Goal: Task Accomplishment & Management: Manage account settings

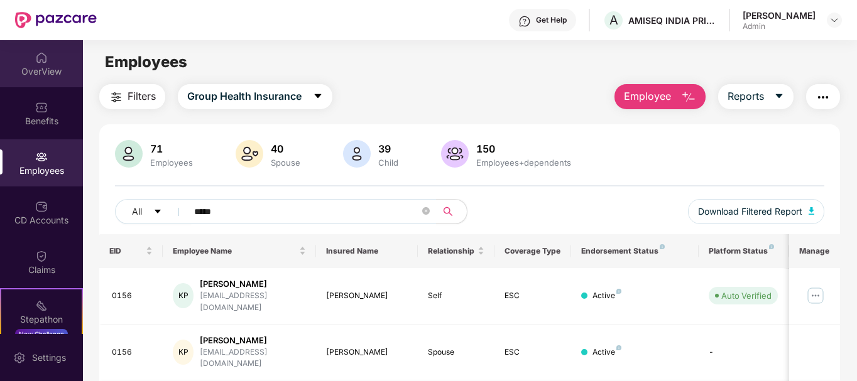
click at [28, 50] on div "OverView" at bounding box center [41, 63] width 83 height 47
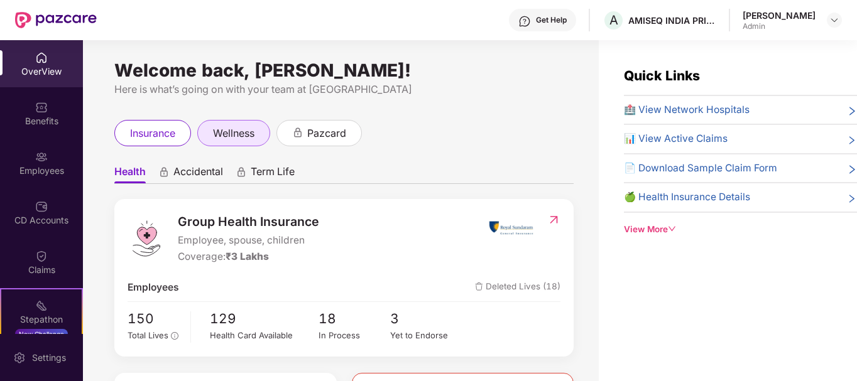
click at [235, 124] on div "wellness" at bounding box center [233, 133] width 73 height 26
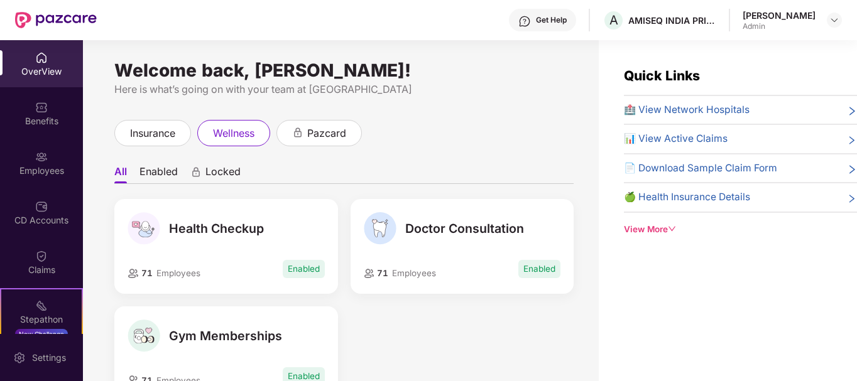
click at [161, 173] on li "Enabled" at bounding box center [158, 174] width 38 height 18
click at [236, 175] on span "Locked" at bounding box center [222, 174] width 35 height 18
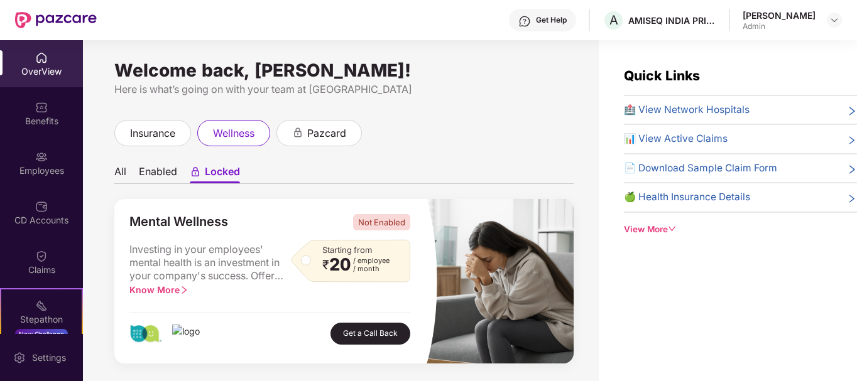
click at [155, 172] on li "Enabled" at bounding box center [158, 174] width 38 height 18
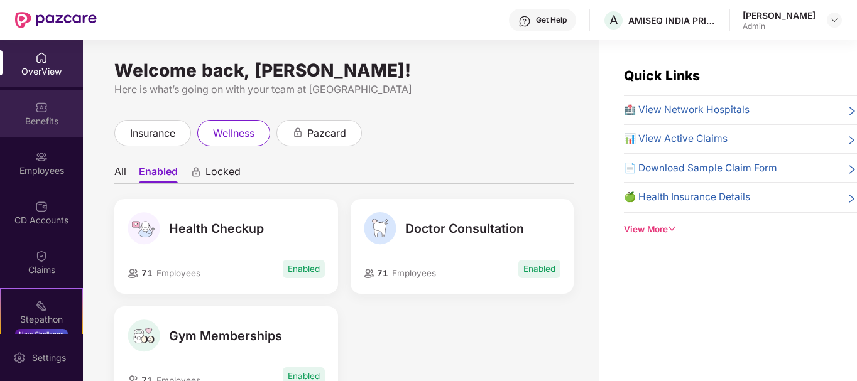
click at [50, 108] on div "Benefits" at bounding box center [41, 113] width 83 height 47
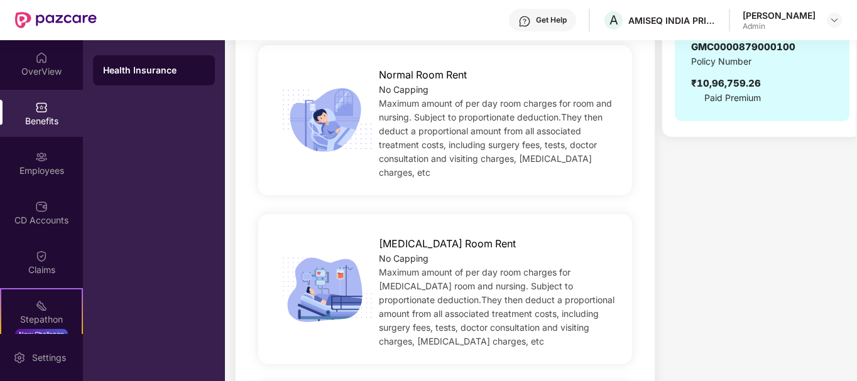
scroll to position [383, 0]
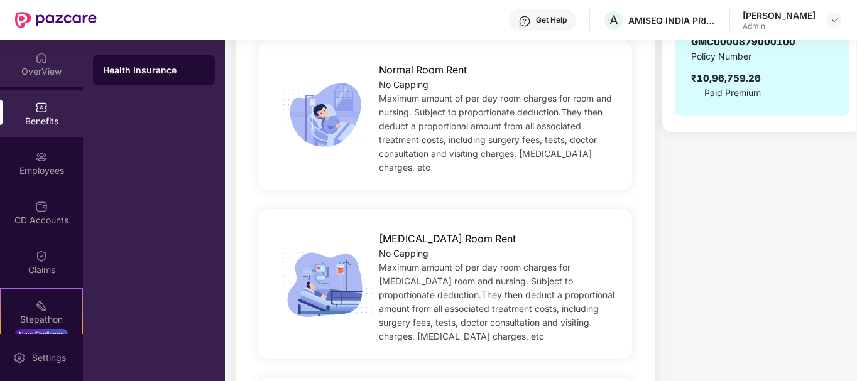
click at [37, 67] on div "OverView" at bounding box center [41, 71] width 83 height 13
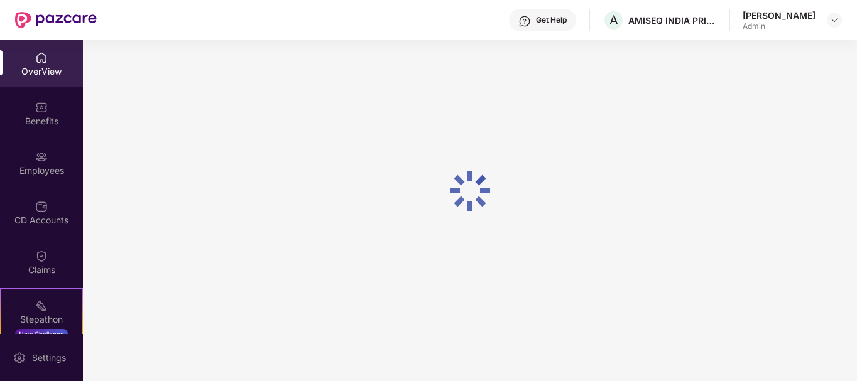
scroll to position [40, 0]
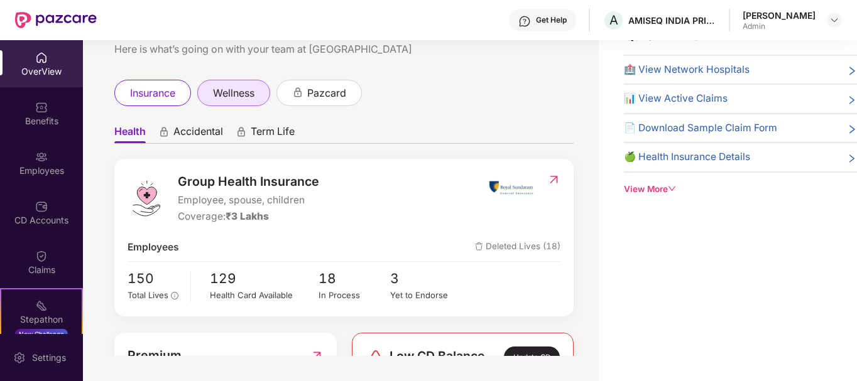
click at [218, 99] on span "wellness" at bounding box center [233, 93] width 41 height 16
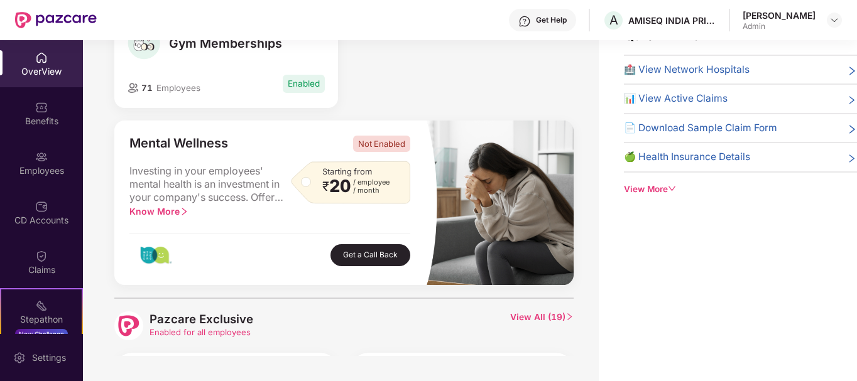
scroll to position [254, 0]
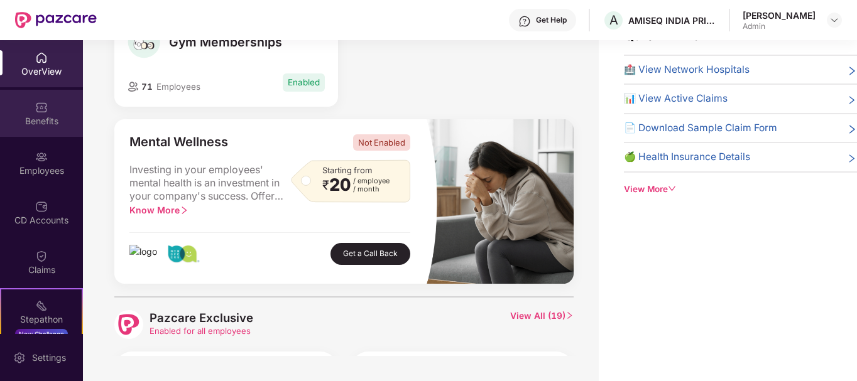
click at [35, 123] on div "Benefits" at bounding box center [41, 121] width 83 height 13
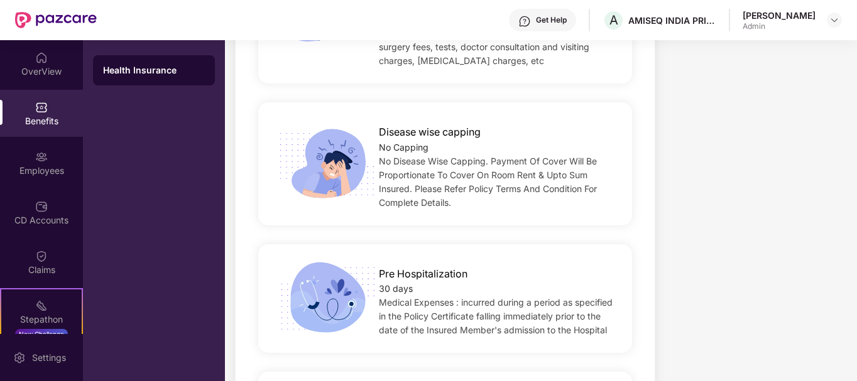
scroll to position [605, 0]
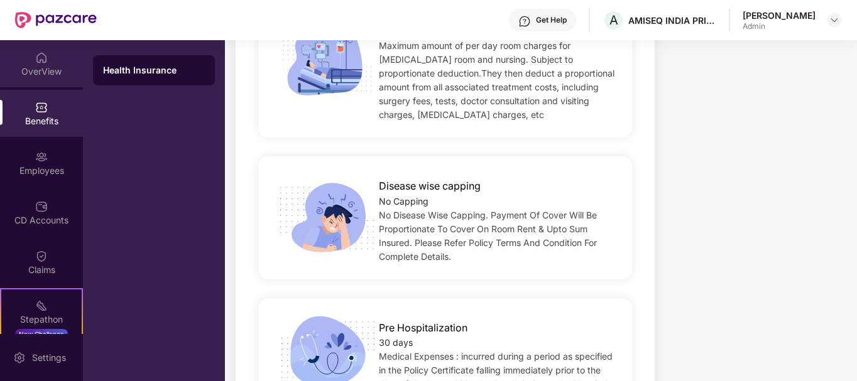
click at [54, 62] on div "OverView" at bounding box center [41, 63] width 83 height 47
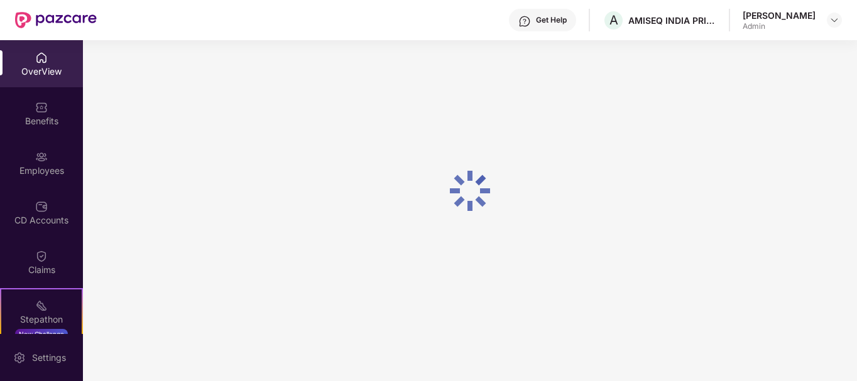
scroll to position [40, 0]
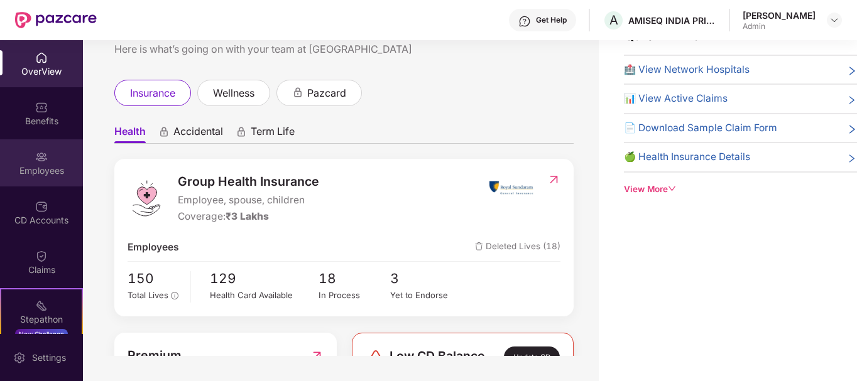
click at [45, 168] on div "Employees" at bounding box center [41, 171] width 83 height 13
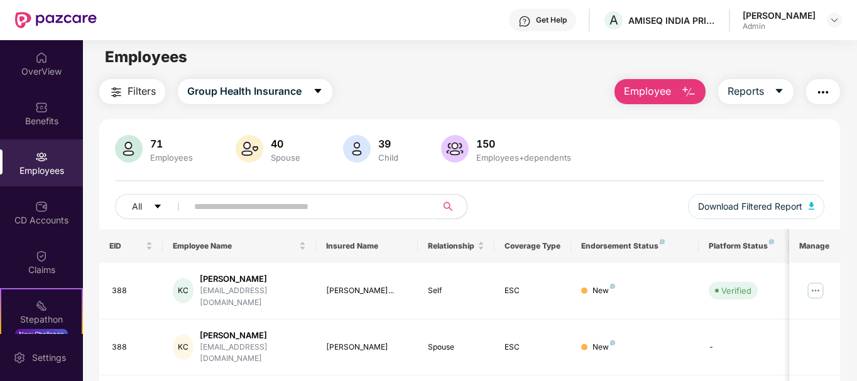
scroll to position [0, 0]
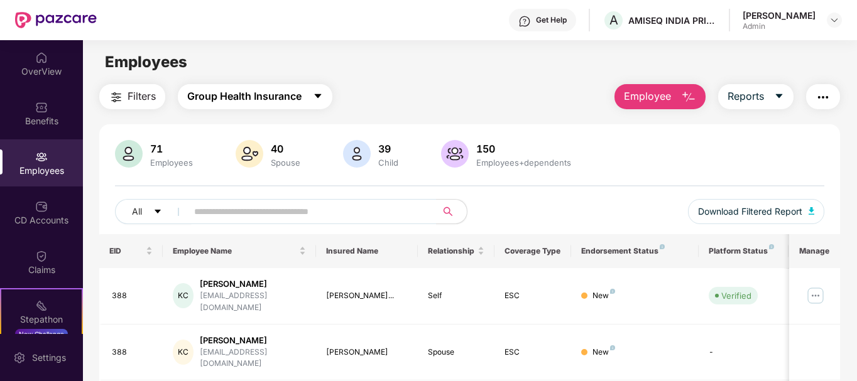
click at [314, 94] on icon "caret-down" at bounding box center [318, 96] width 10 height 10
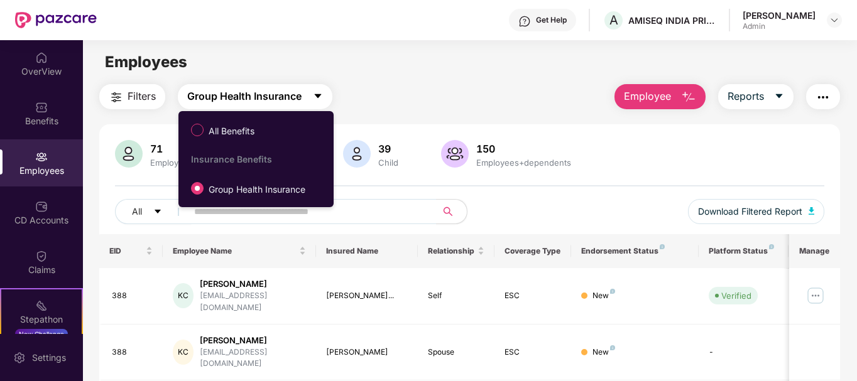
click at [314, 94] on icon "caret-down" at bounding box center [318, 96] width 10 height 10
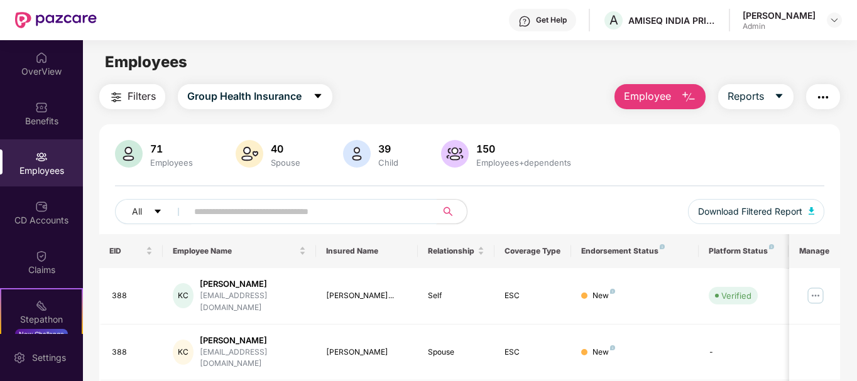
click at [304, 216] on input "text" at bounding box center [307, 211] width 226 height 19
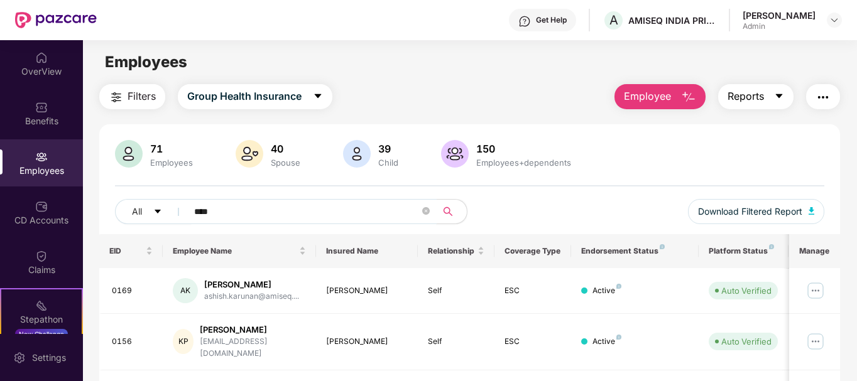
type input "****"
click at [767, 102] on button "Reports" at bounding box center [755, 96] width 75 height 25
click at [834, 151] on div "71 Employees 40 Spouse 39 Child 150 Employees+dependents All **** Download Filt…" at bounding box center [469, 187] width 741 height 94
click at [795, 212] on span "Download Filtered Report" at bounding box center [750, 212] width 104 height 14
click at [684, 102] on img "button" at bounding box center [688, 97] width 15 height 15
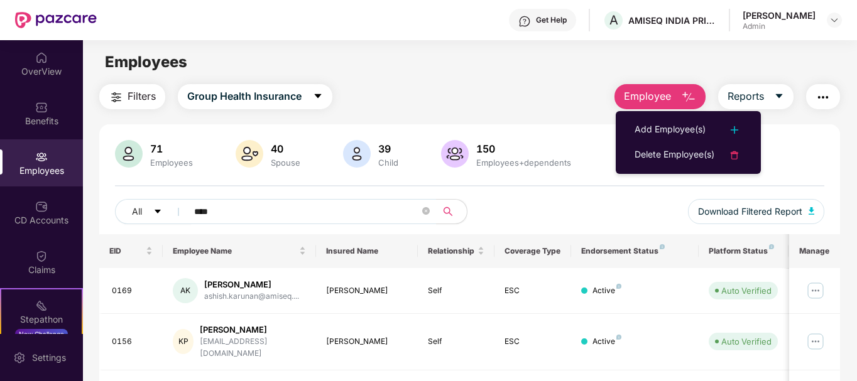
click at [682, 117] on ul "Add Employee(s) Delete Employee(s)" at bounding box center [688, 142] width 145 height 63
click at [682, 128] on div "Add Employee(s)" at bounding box center [670, 130] width 71 height 15
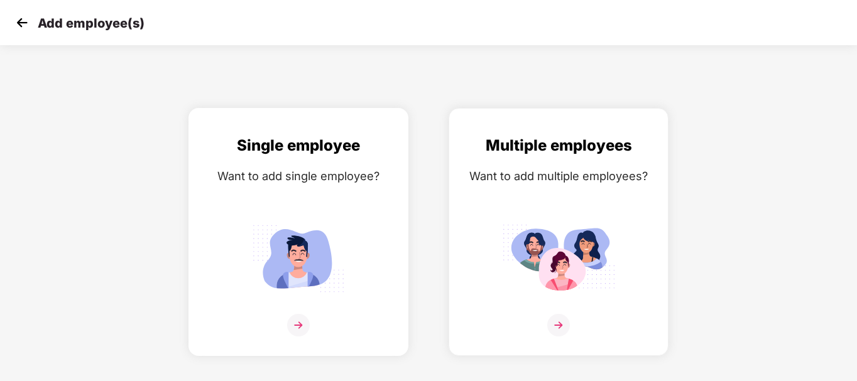
click at [296, 281] on img at bounding box center [298, 258] width 113 height 79
click at [614, 201] on div "Multiple employees Want to add multiple employees?" at bounding box center [559, 243] width 194 height 219
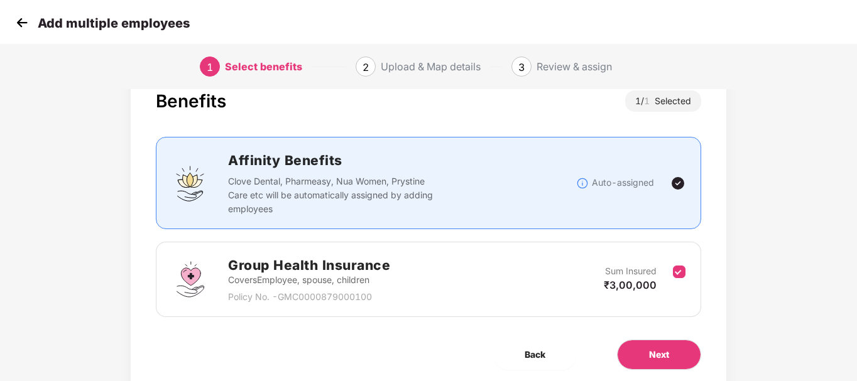
scroll to position [83, 0]
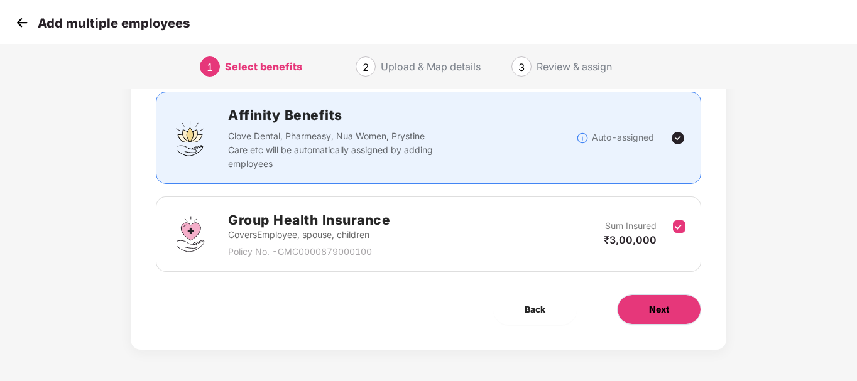
click at [653, 318] on button "Next" at bounding box center [659, 310] width 84 height 30
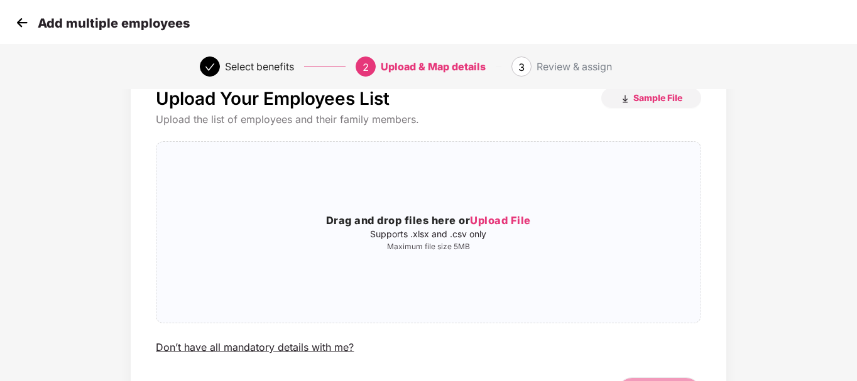
scroll to position [41, 0]
click at [644, 102] on span "Sample File" at bounding box center [657, 97] width 49 height 12
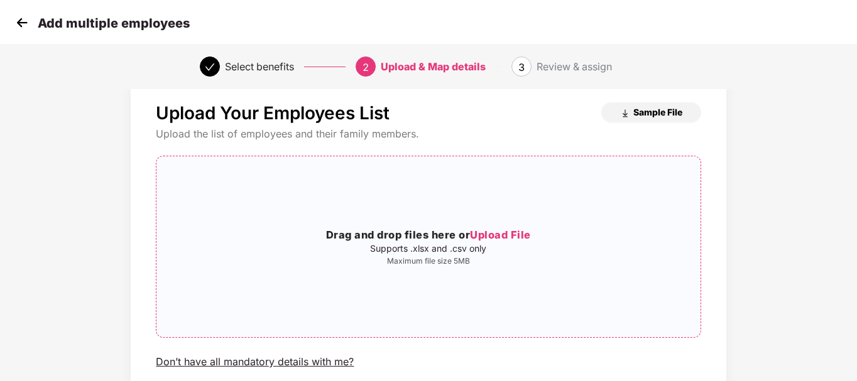
scroll to position [0, 0]
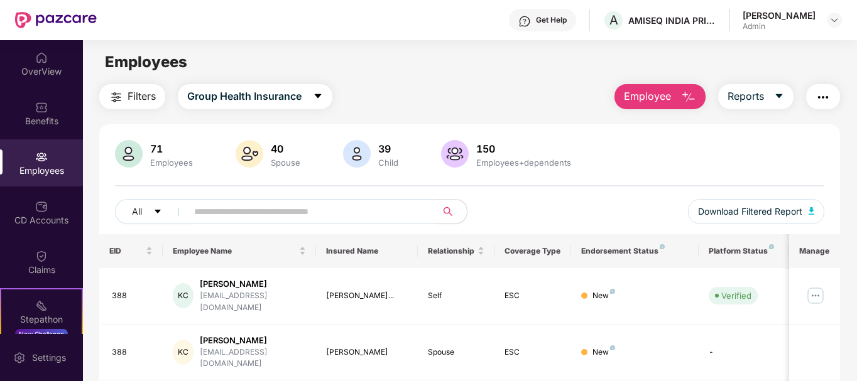
click at [681, 104] on button "Employee" at bounding box center [659, 96] width 91 height 25
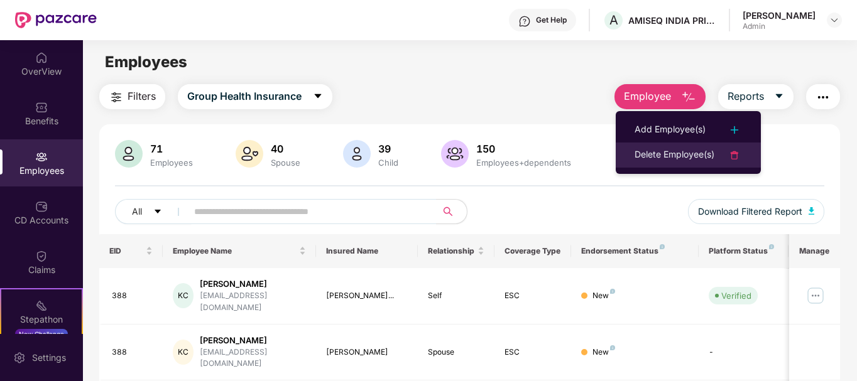
click at [640, 153] on div "Delete Employee(s)" at bounding box center [675, 155] width 80 height 15
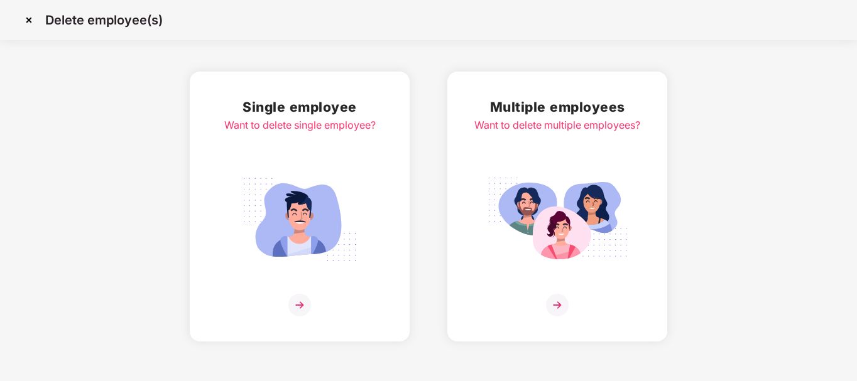
click at [519, 253] on img at bounding box center [557, 220] width 141 height 98
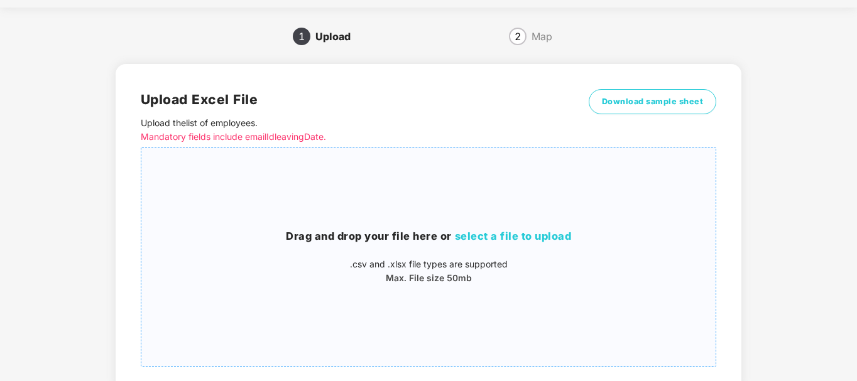
scroll to position [32, 0]
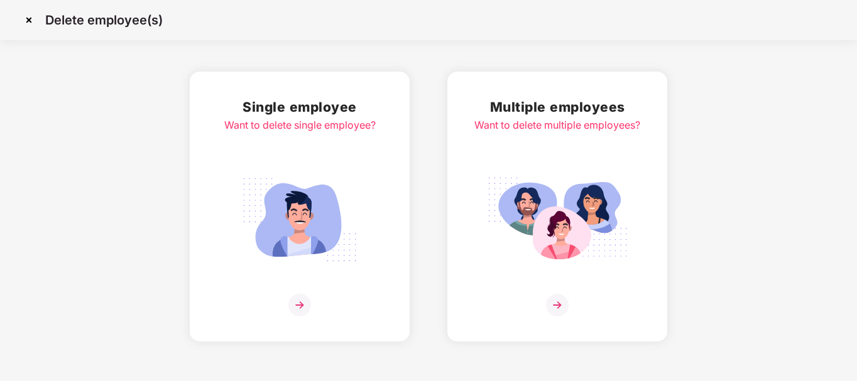
click at [317, 227] on img at bounding box center [299, 220] width 141 height 98
click at [29, 16] on img at bounding box center [29, 20] width 20 height 20
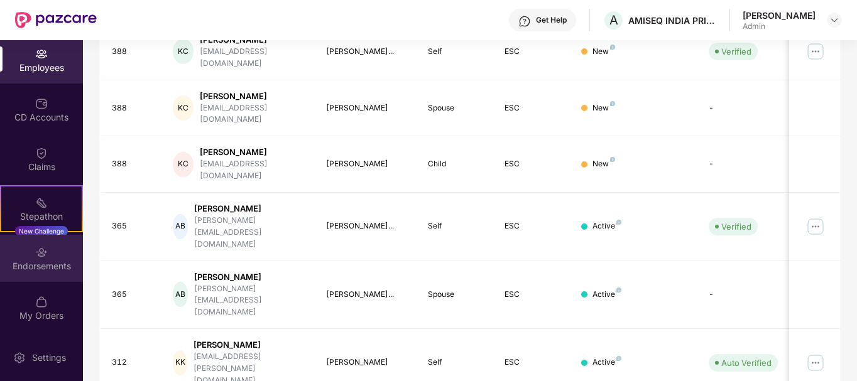
scroll to position [244, 0]
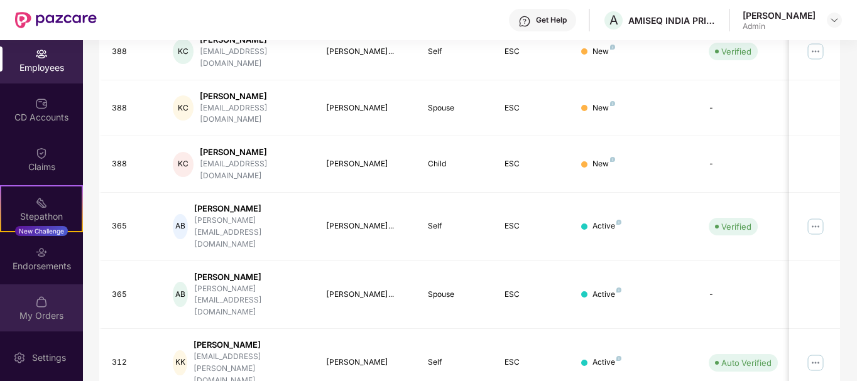
click at [36, 302] on img at bounding box center [41, 302] width 13 height 13
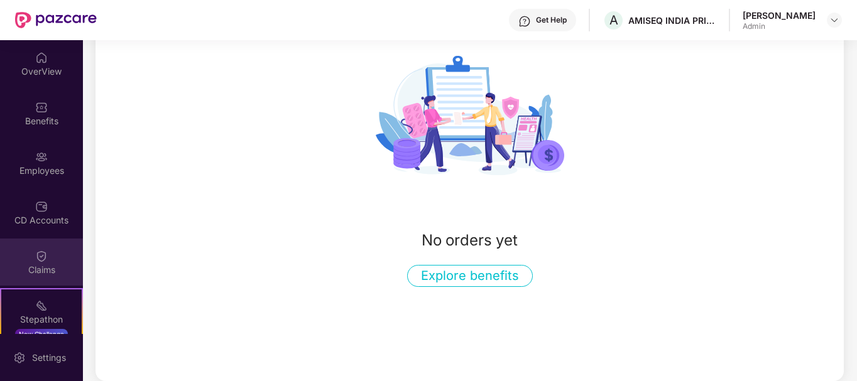
click at [21, 168] on div "Employees" at bounding box center [41, 171] width 83 height 13
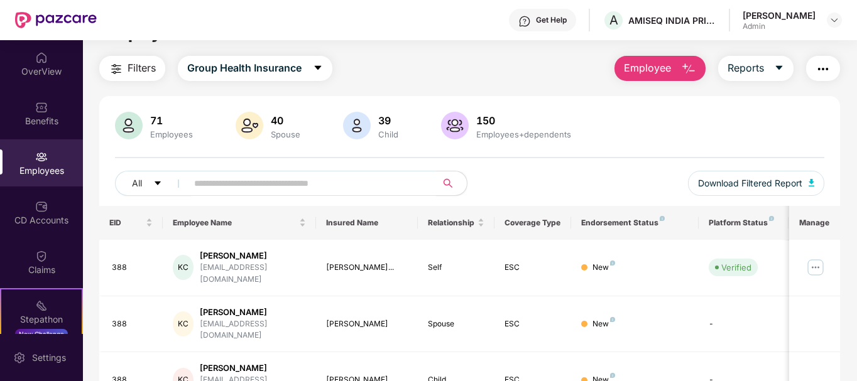
scroll to position [28, 0]
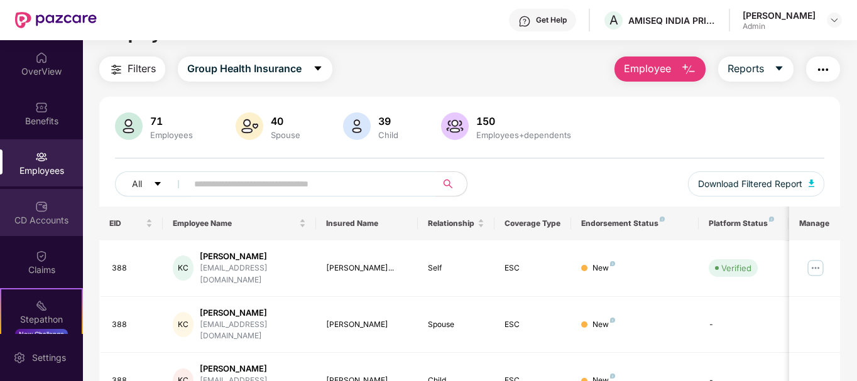
click at [54, 217] on div "CD Accounts" at bounding box center [41, 220] width 83 height 13
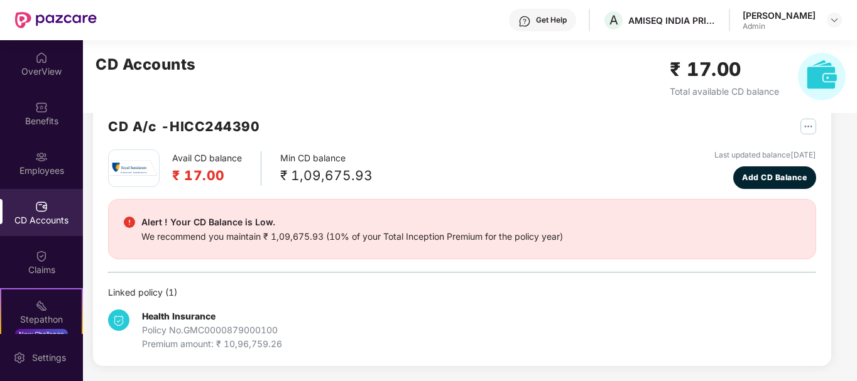
scroll to position [27, 0]
click at [188, 179] on h2 "₹ 17.00" at bounding box center [207, 175] width 70 height 21
click at [189, 179] on h2 "₹ 17.00" at bounding box center [207, 175] width 70 height 21
click at [325, 237] on div "We recommend you maintain ₹ 1,09,675.93 (10% of your Total Inception Premium fo…" at bounding box center [352, 237] width 422 height 14
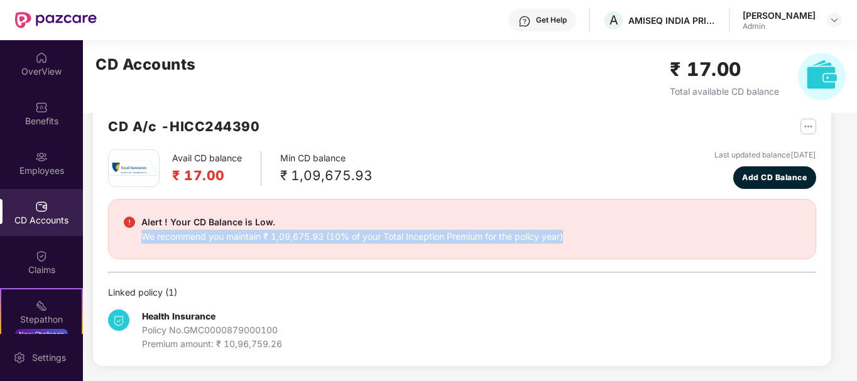
click at [325, 237] on div "We recommend you maintain ₹ 1,09,675.93 (10% of your Total Inception Premium fo…" at bounding box center [352, 237] width 422 height 14
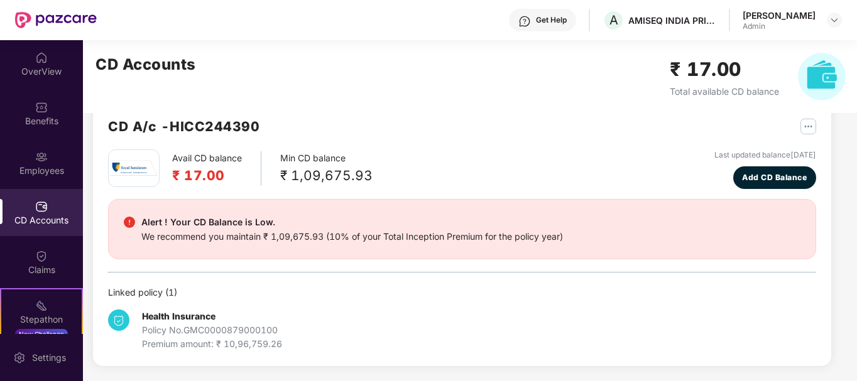
click at [205, 222] on div "Alert ! Your CD Balance is Low." at bounding box center [352, 222] width 422 height 15
drag, startPoint x: 205, startPoint y: 222, endPoint x: 243, endPoint y: 220, distance: 37.2
click at [243, 220] on div "Alert ! Your CD Balance is Low." at bounding box center [352, 222] width 422 height 15
